Goal: Task Accomplishment & Management: Use online tool/utility

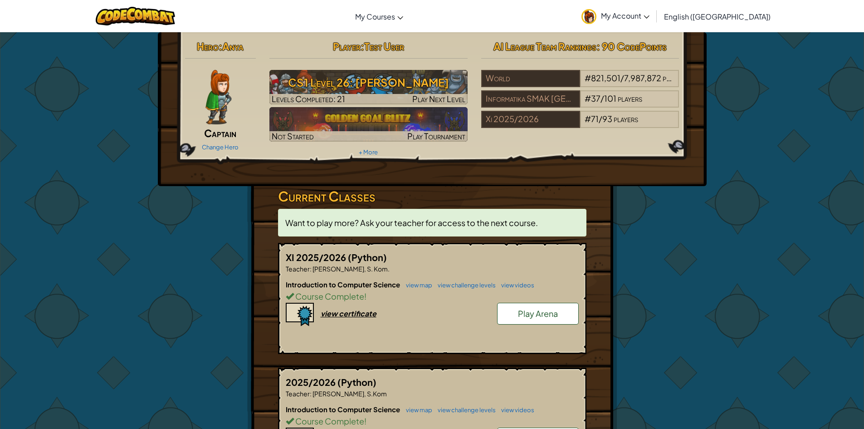
click at [527, 316] on span "Play Arena" at bounding box center [538, 313] width 40 height 10
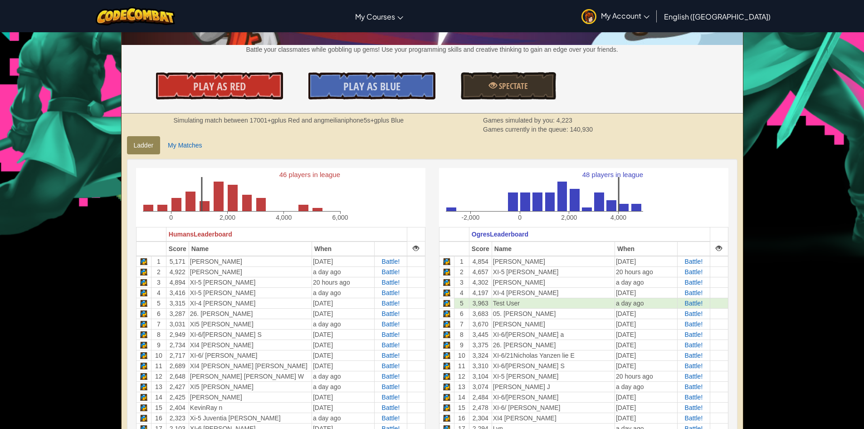
scroll to position [136, 0]
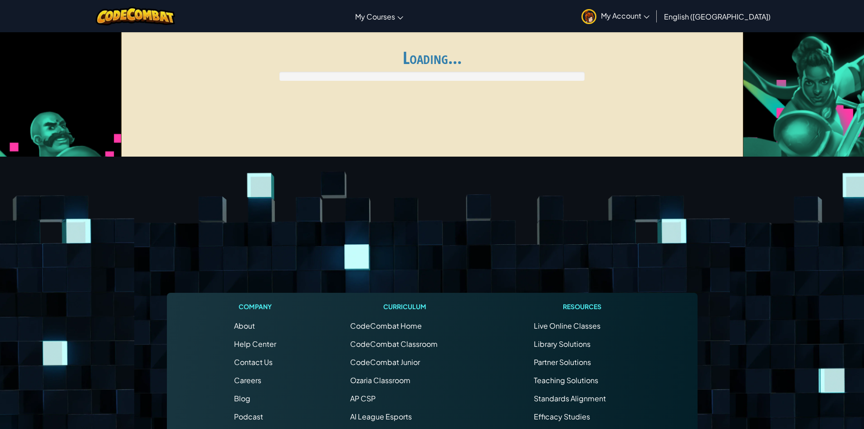
scroll to position [136, 0]
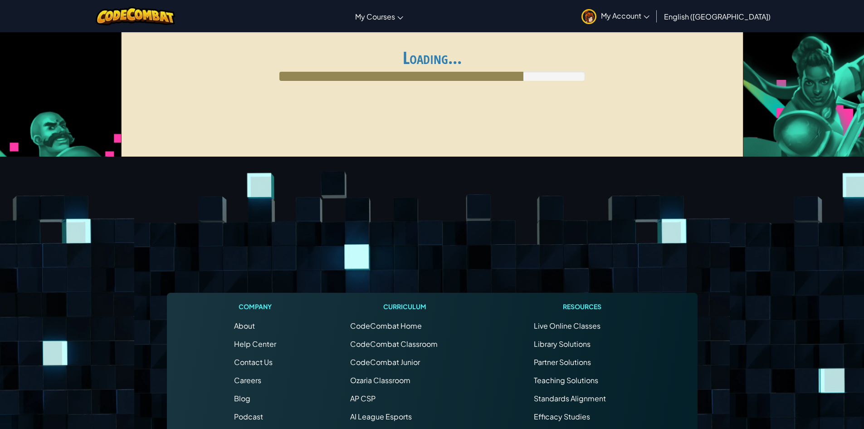
scroll to position [136, 0]
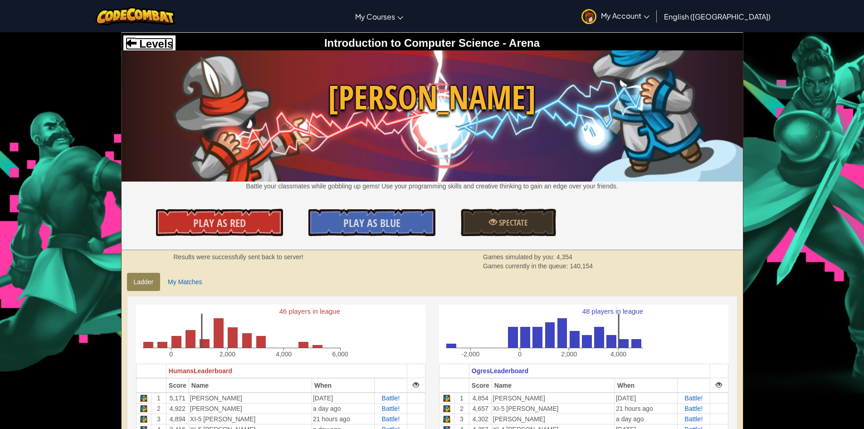
click at [143, 41] on span "Levels" at bounding box center [155, 44] width 37 height 12
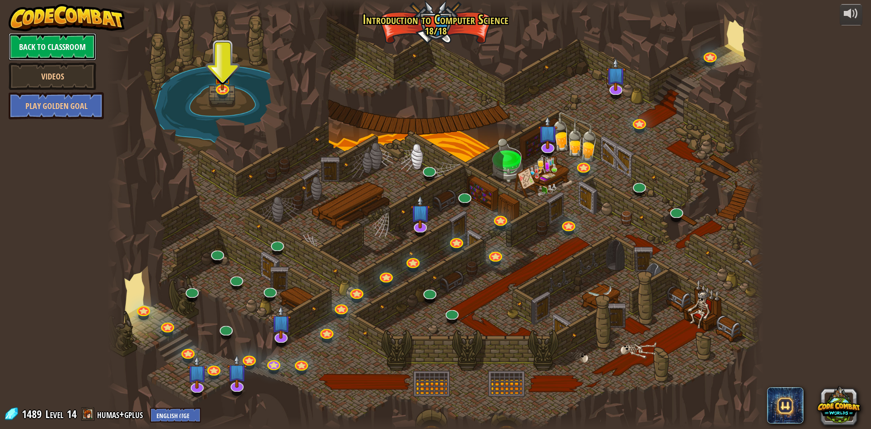
click at [63, 42] on link "Back to Classroom" at bounding box center [53, 46] width 88 height 27
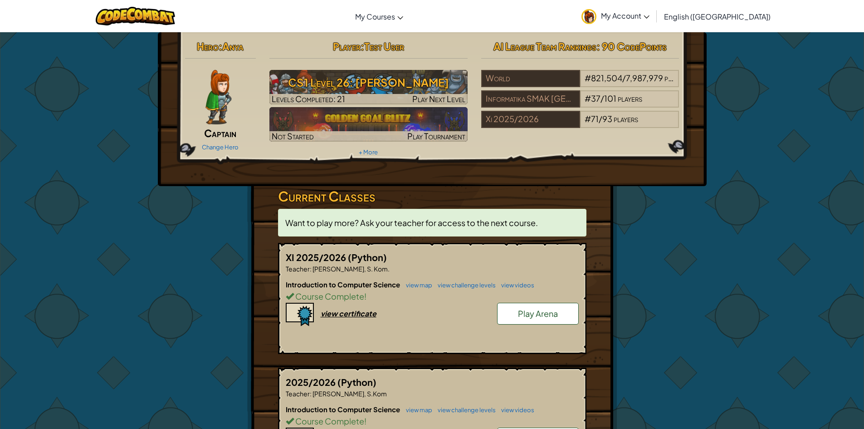
click at [654, 10] on link "My Account" at bounding box center [615, 16] width 77 height 29
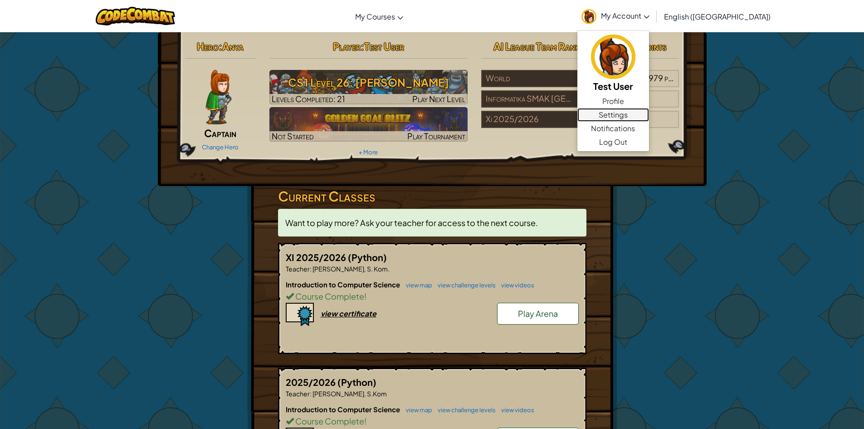
click at [649, 113] on link "Settings" at bounding box center [614, 115] width 72 height 14
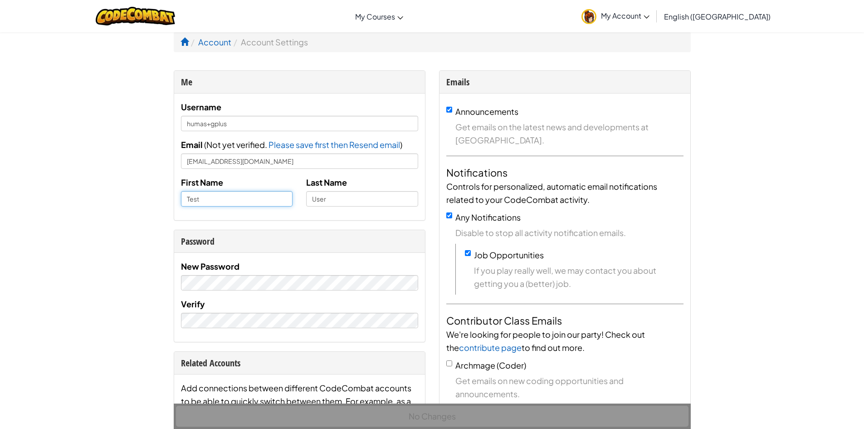
drag, startPoint x: 229, startPoint y: 197, endPoint x: 133, endPoint y: 173, distance: 99.3
drag, startPoint x: 342, startPoint y: 203, endPoint x: 196, endPoint y: 176, distance: 148.2
click at [198, 176] on div "First Name Test Last Name User" at bounding box center [299, 195] width 251 height 38
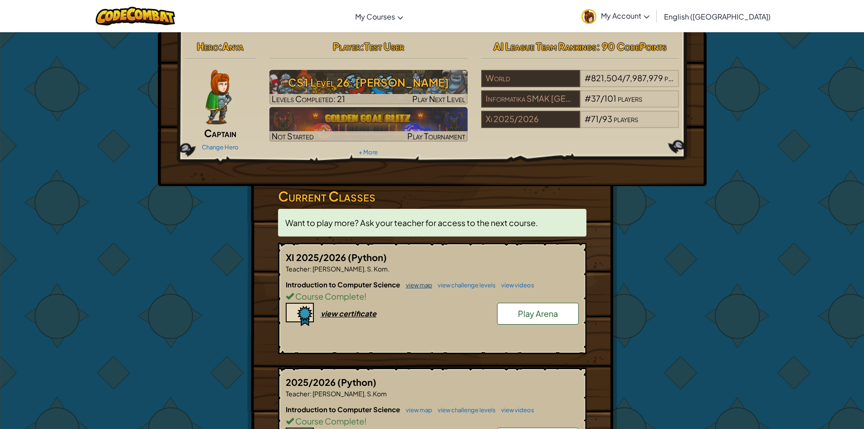
click at [413, 284] on link "view map" at bounding box center [417, 284] width 31 height 7
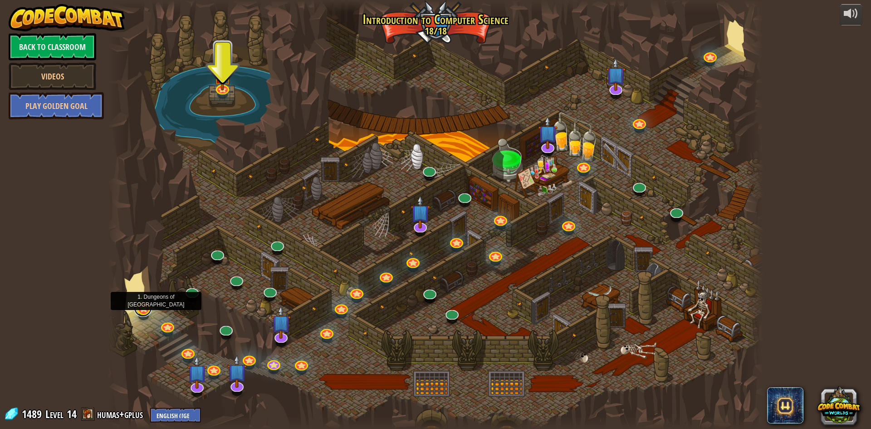
click at [141, 312] on link at bounding box center [143, 308] width 18 height 18
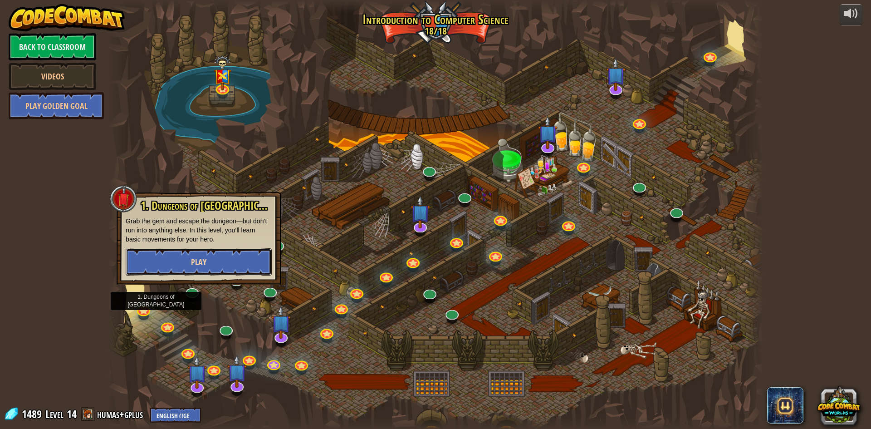
click at [176, 258] on button "Play" at bounding box center [199, 261] width 146 height 27
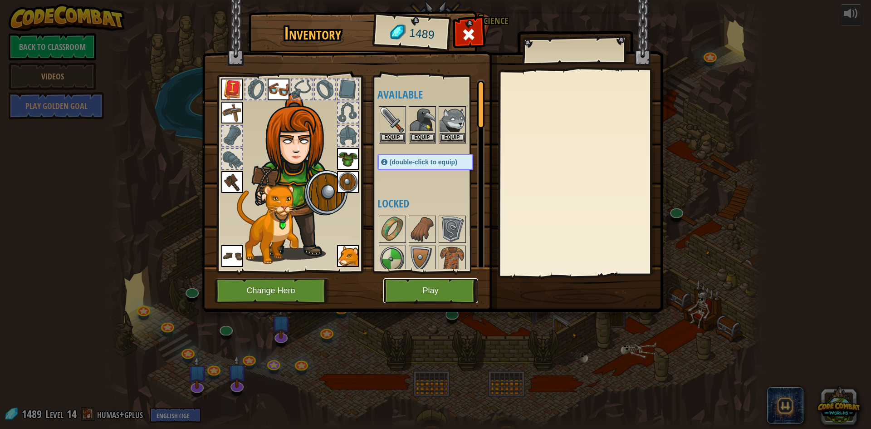
click at [429, 292] on button "Play" at bounding box center [430, 290] width 95 height 25
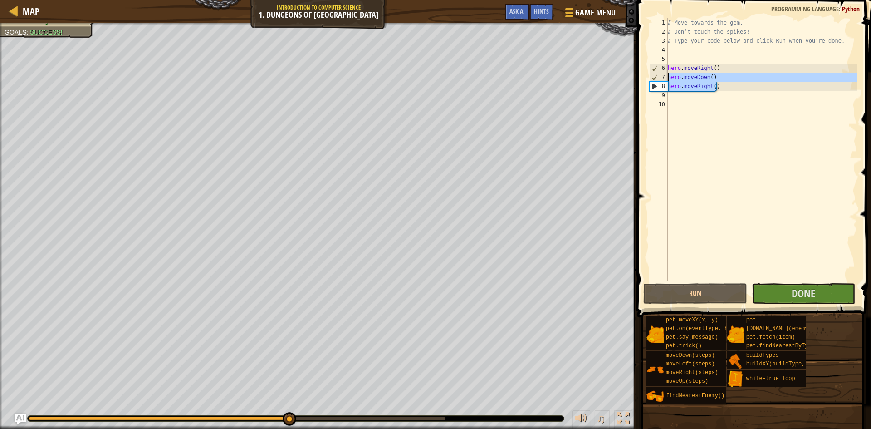
drag, startPoint x: 725, startPoint y: 90, endPoint x: 667, endPoint y: 78, distance: 58.9
click at [667, 78] on div "1 2 3 4 5 6 7 8 9 10 # Move towards the gem. # Don’t touch the spikes! # Type y…" at bounding box center [753, 149] width 210 height 263
type textarea "hero.moveDown() hero.moveRight()"
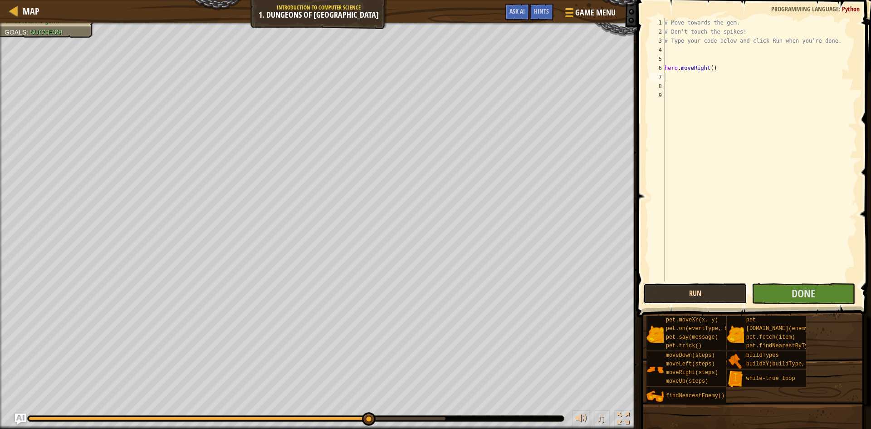
click at [703, 299] on button "Run" at bounding box center [695, 293] width 104 height 21
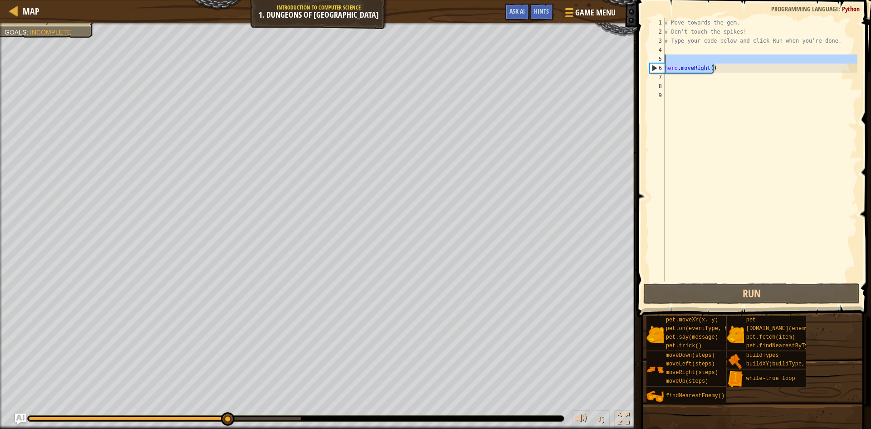
click at [623, 62] on div "Map Introduction to Computer Science 1. Dungeons of Kithgard Game Menu Done Hin…" at bounding box center [435, 214] width 871 height 429
type textarea "hero.moveRight()"
click at [695, 74] on div "# Move towards the gem. # Don’t touch the spikes! # Type your code below and cl…" at bounding box center [760, 158] width 195 height 281
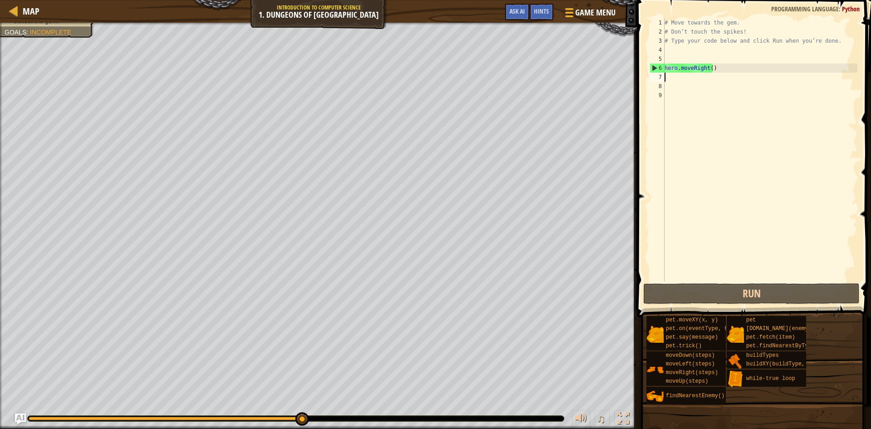
click at [690, 80] on div "# Move towards the gem. # Don’t touch the spikes! # Type your code below and cl…" at bounding box center [760, 158] width 195 height 281
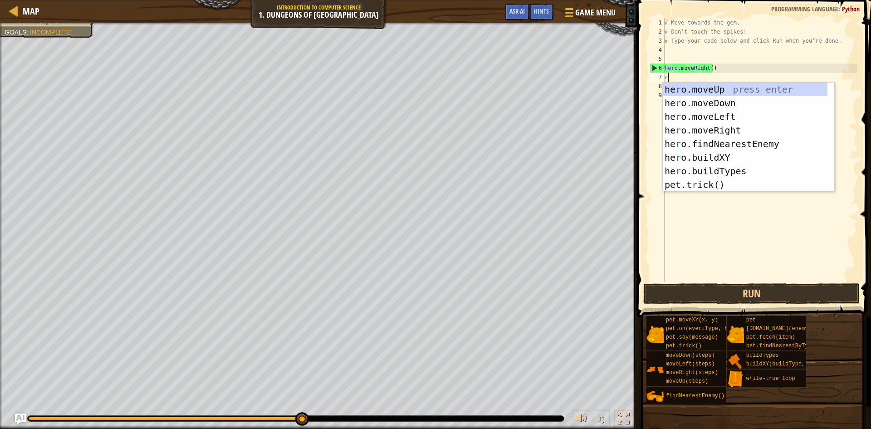
scroll to position [4, 0]
type textarea "rig"
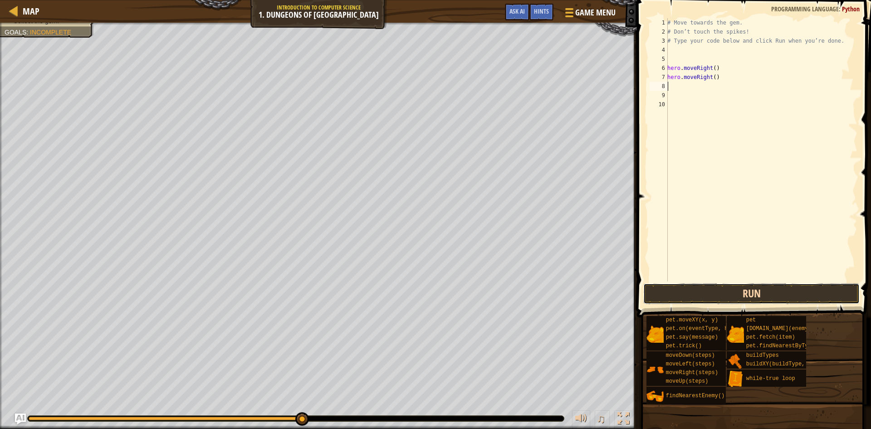
click at [723, 288] on button "Run" at bounding box center [751, 293] width 216 height 21
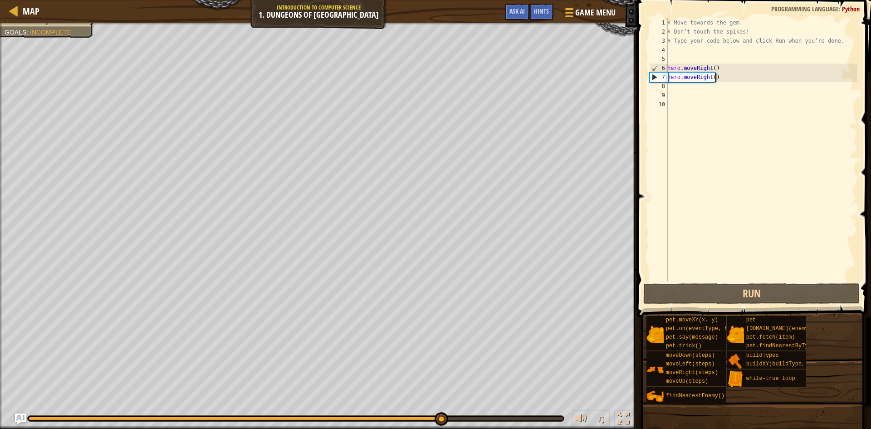
click at [722, 78] on div "# Move towards the gem. # Don’t touch the spikes! # Type your code below and cl…" at bounding box center [762, 158] width 192 height 281
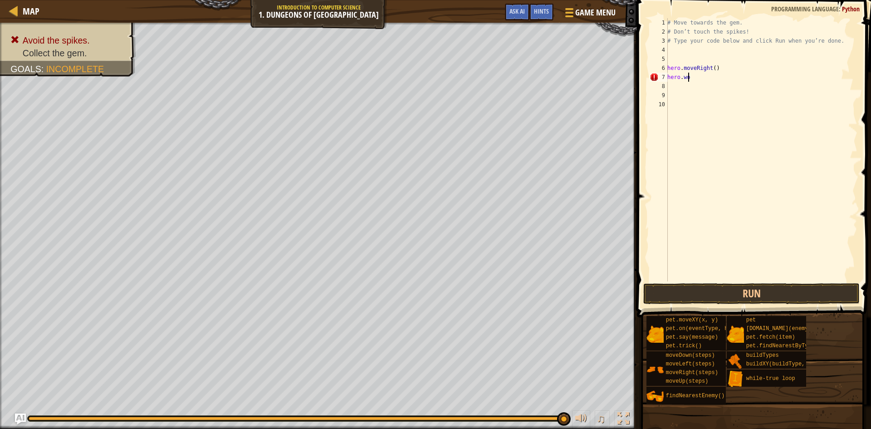
scroll to position [4, 1]
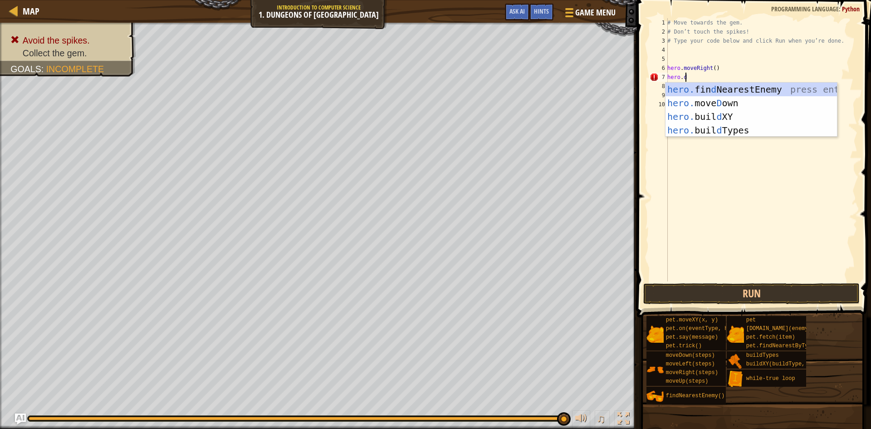
type textarea "hero.do"
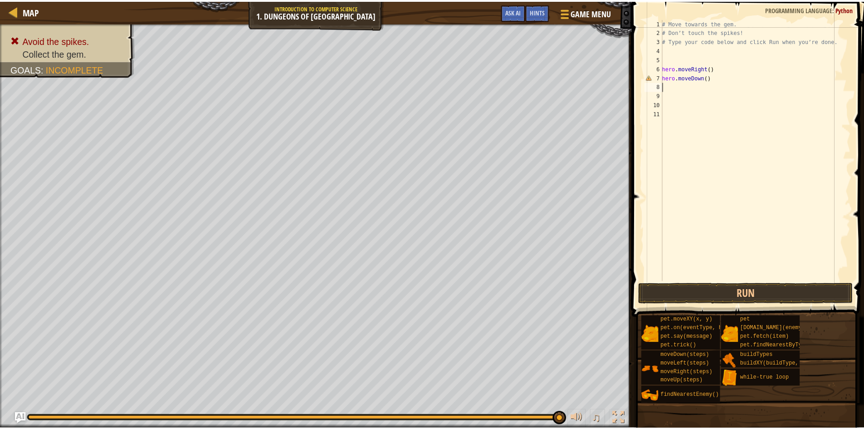
scroll to position [4, 0]
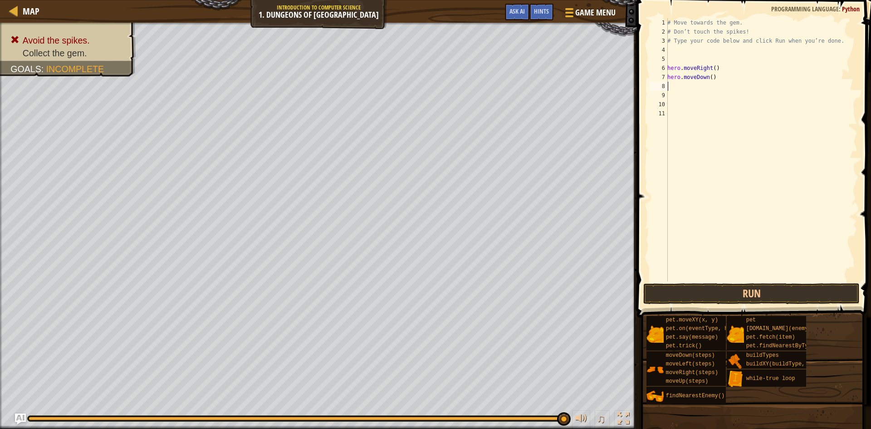
type textarea "r"
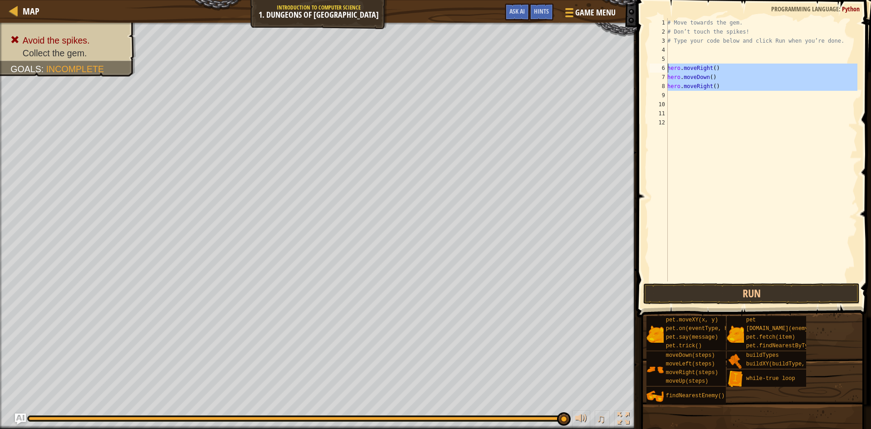
drag, startPoint x: 724, startPoint y: 93, endPoint x: 660, endPoint y: 65, distance: 70.1
click at [660, 65] on div "1 2 3 4 5 6 7 8 9 10 11 12 # Move towards the gem. # Don’t touch the spikes! # …" at bounding box center [753, 149] width 210 height 263
click at [735, 289] on button "Run" at bounding box center [751, 293] width 216 height 21
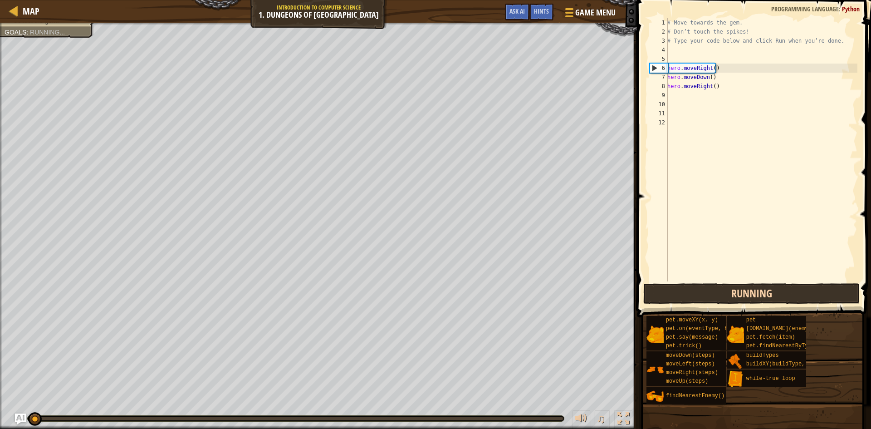
type textarea "hero.moveRight()"
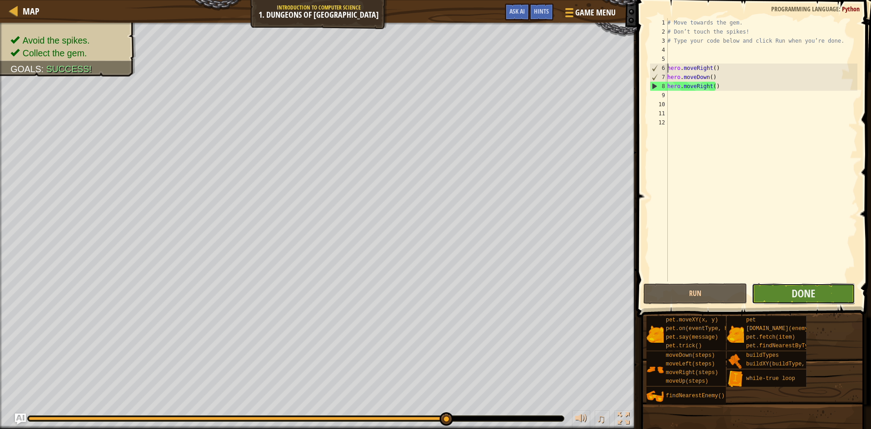
click at [782, 289] on button "Done" at bounding box center [804, 293] width 104 height 21
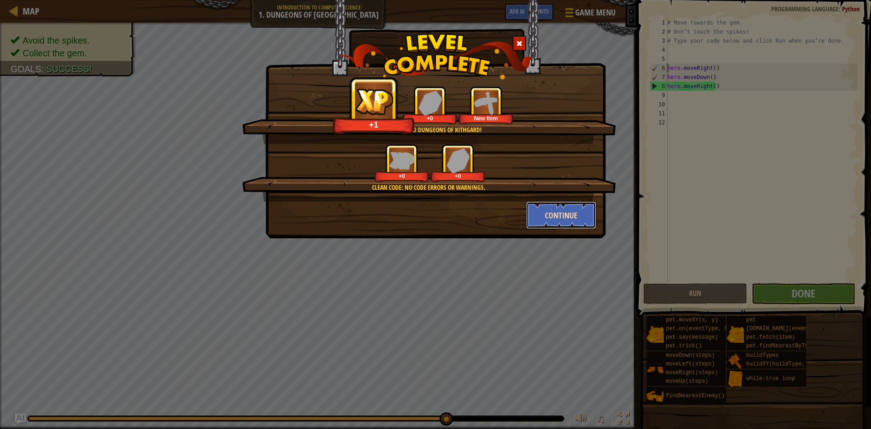
click at [569, 217] on button "Continue" at bounding box center [561, 214] width 70 height 27
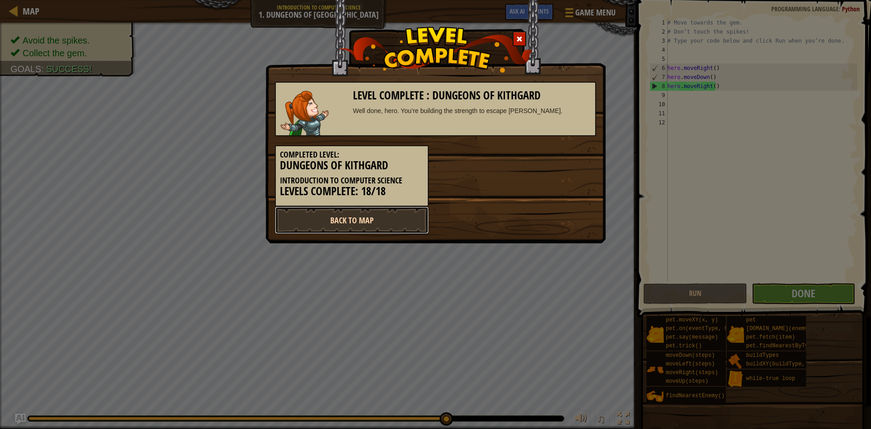
click at [343, 224] on link "Back to Map" at bounding box center [352, 219] width 154 height 27
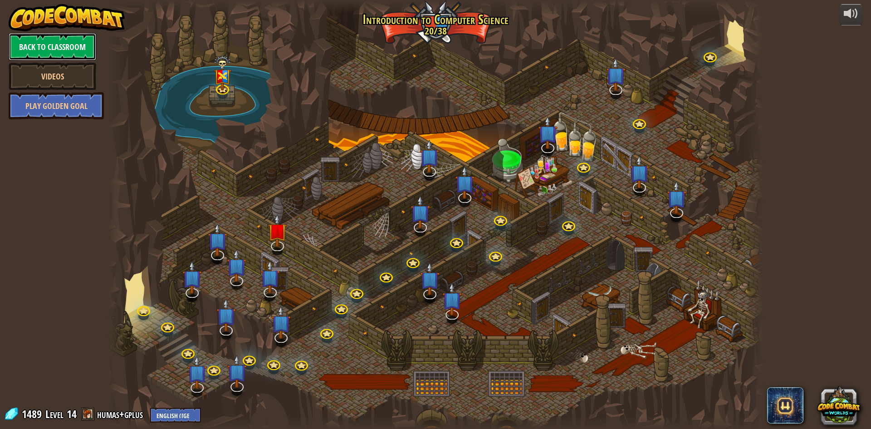
click at [49, 52] on link "Back to Classroom" at bounding box center [53, 46] width 88 height 27
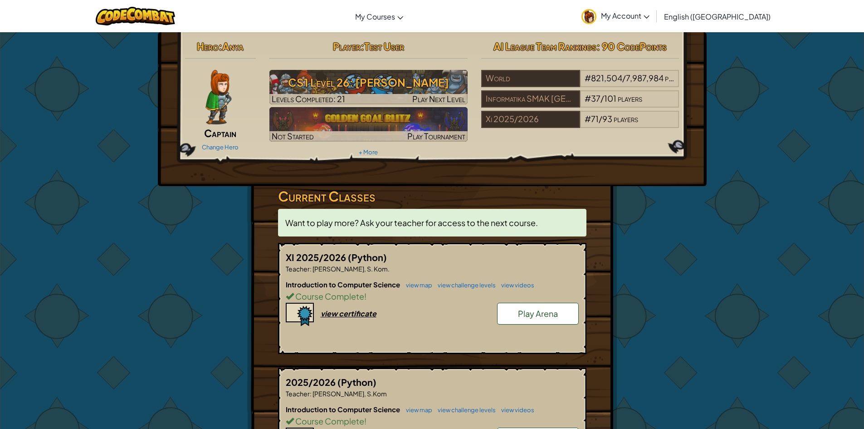
click at [553, 314] on span "Play Arena" at bounding box center [538, 313] width 40 height 10
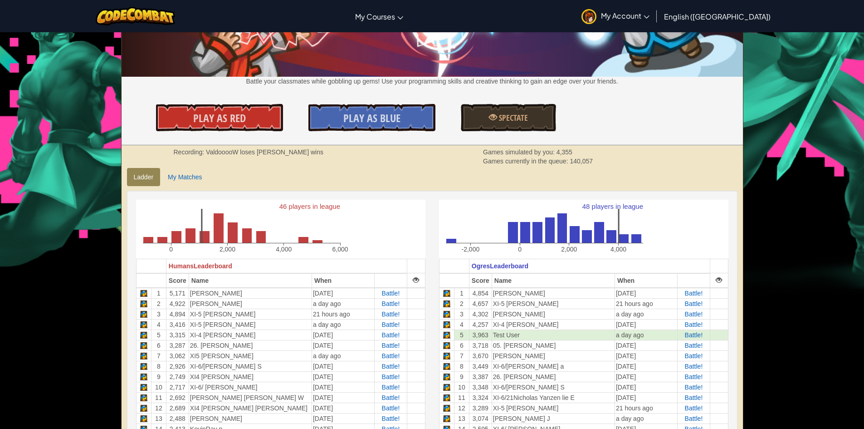
scroll to position [91, 0]
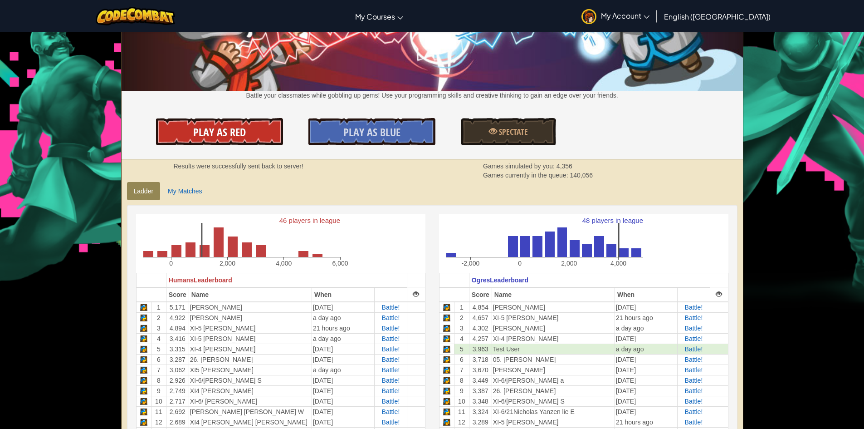
click at [213, 132] on span "Play As Red" at bounding box center [219, 132] width 53 height 15
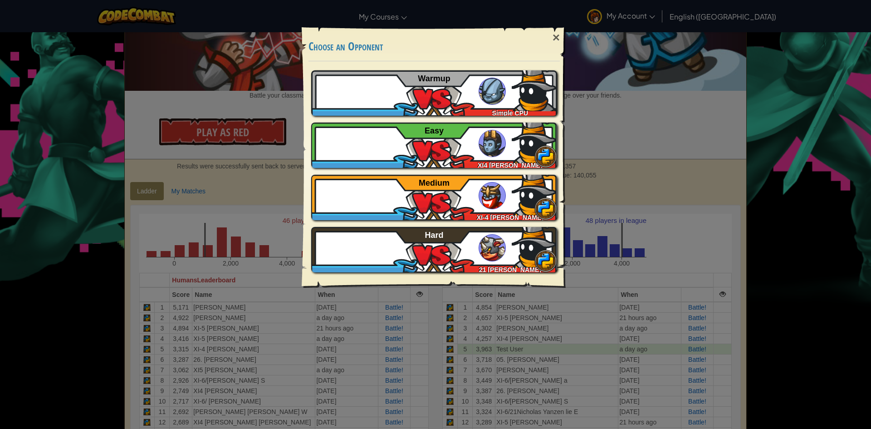
click at [176, 259] on div "× Choose an Opponent Play Tutorial Recommended if you've never played before Sk…" at bounding box center [435, 214] width 871 height 429
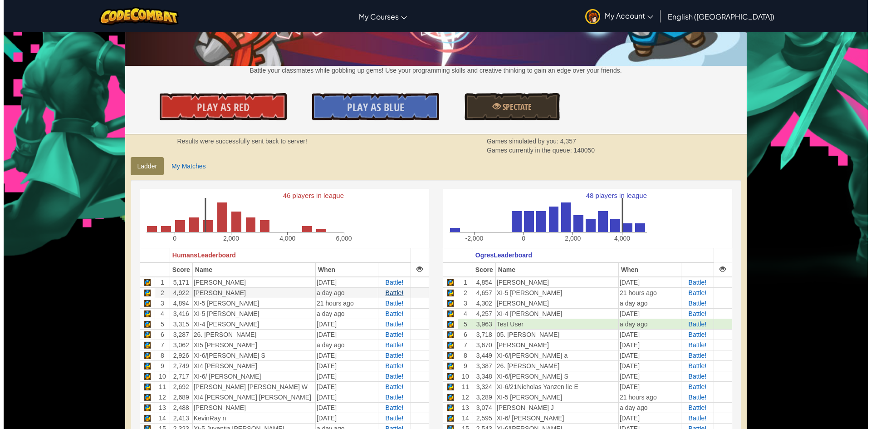
scroll to position [136, 0]
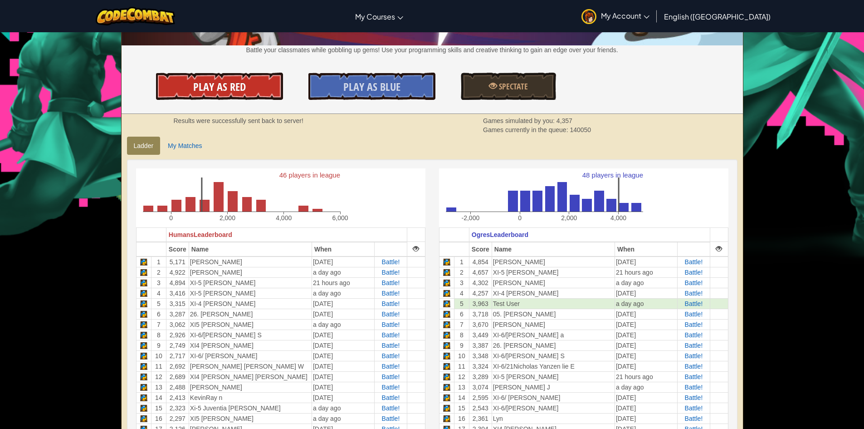
click at [218, 82] on span "Play As Red" at bounding box center [219, 86] width 53 height 15
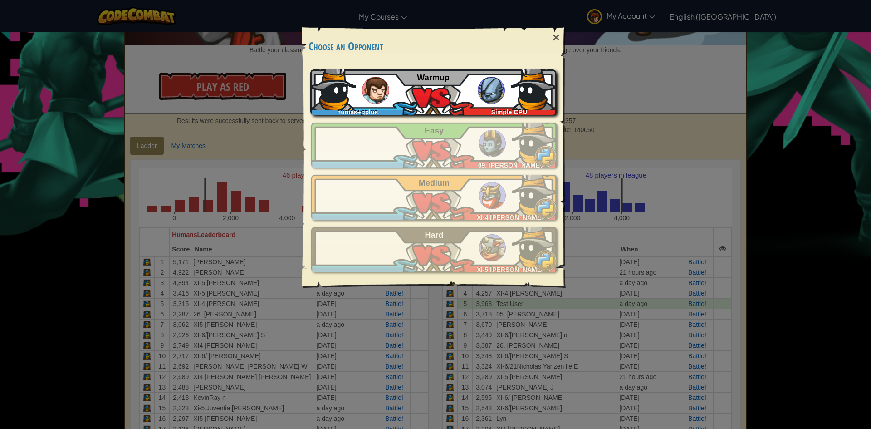
click at [484, 106] on div "Simple CPU" at bounding box center [507, 110] width 98 height 9
